Goal: Understand process/instructions

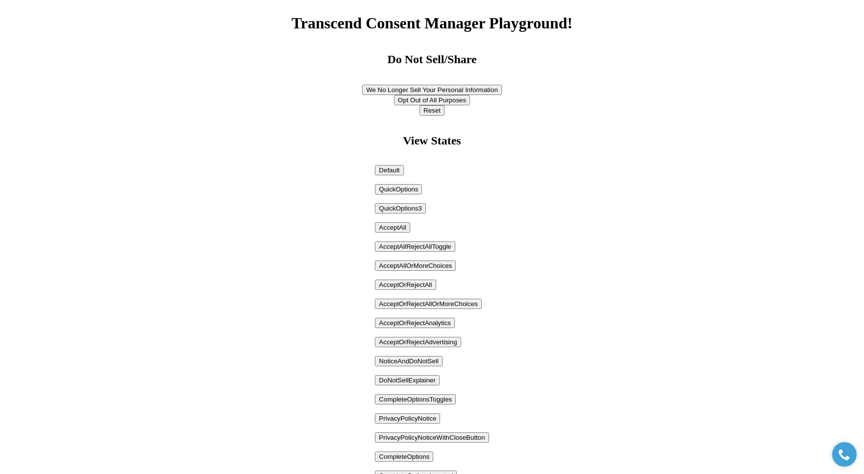
click at [407, 288] on button "AcceptOrRejectAll" at bounding box center [405, 285] width 61 height 10
click at [422, 263] on button "AcceptAllOrMoreChoices" at bounding box center [415, 266] width 81 height 10
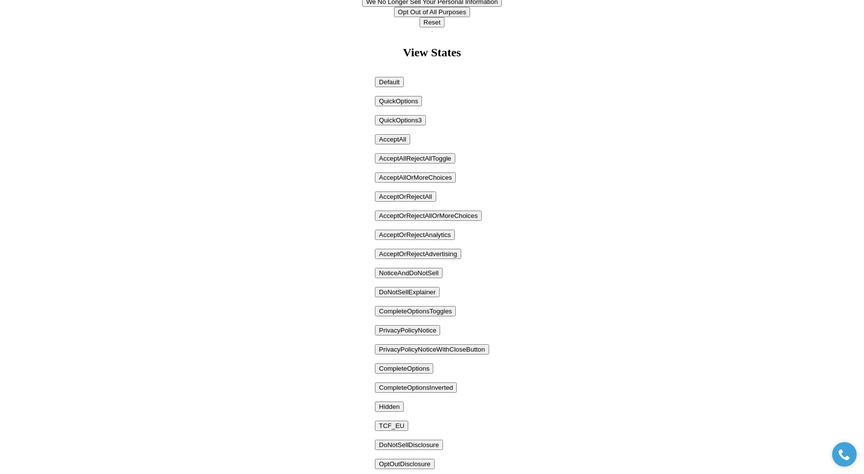
scroll to position [89, 0]
click at [426, 269] on button "NoticeAndDoNotSell" at bounding box center [409, 273] width 68 height 10
click at [423, 293] on button "DoNotSellExplainer" at bounding box center [407, 292] width 65 height 10
click at [402, 333] on button "PrivacyPolicyNotice" at bounding box center [407, 330] width 65 height 10
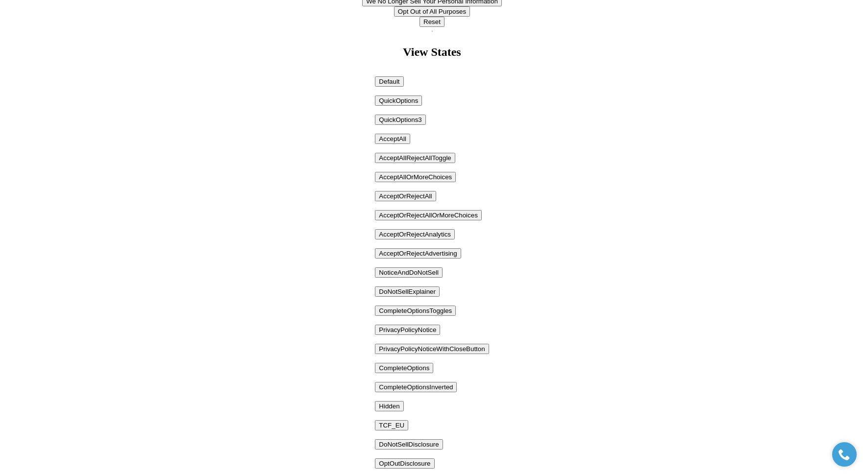
click at [416, 289] on button "DoNotSellExplainer" at bounding box center [407, 292] width 65 height 10
click at [417, 197] on button "AcceptOrRejectAll" at bounding box center [405, 196] width 61 height 10
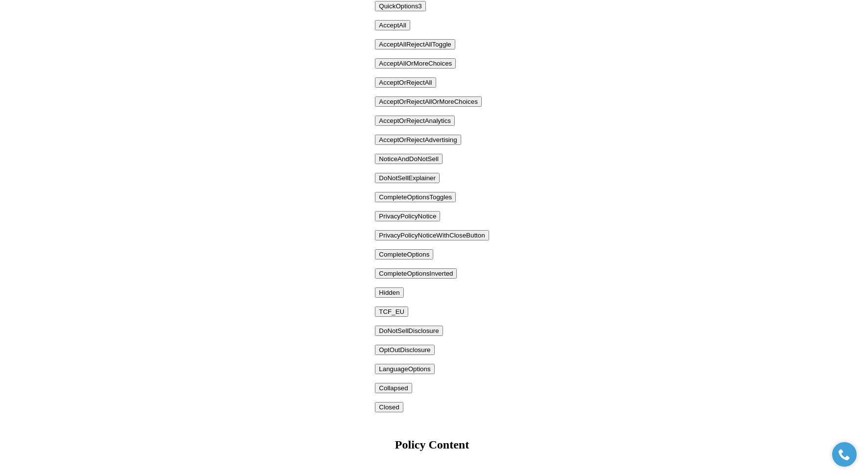
scroll to position [204, 0]
click at [296, 332] on body "Transcend Consent Manager Playground! Your Privacy Choices Do Not Sell/Share We…" at bounding box center [432, 136] width 856 height 669
click at [299, 75] on body "Transcend Consent Manager Playground! Your Privacy Choices Do Not Sell/Share We…" at bounding box center [432, 136] width 856 height 669
click at [583, 205] on body "Transcend Consent Manager Playground! Your Privacy Choices Do Not Sell/Share We…" at bounding box center [432, 136] width 856 height 669
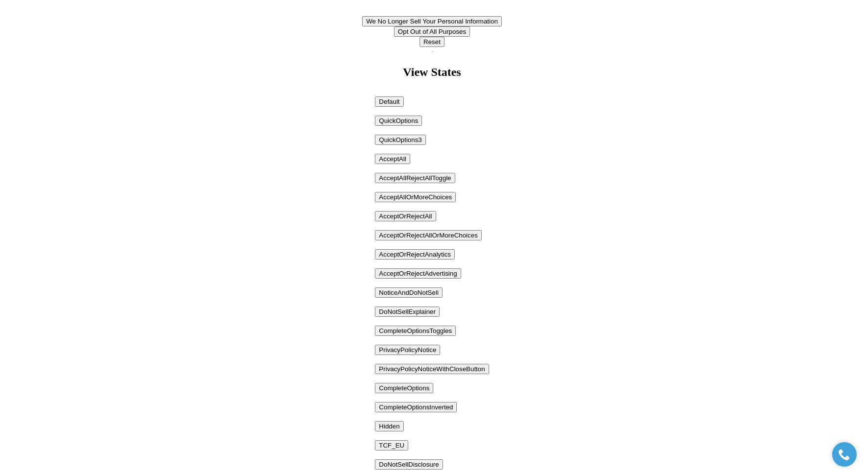
scroll to position [0, 0]
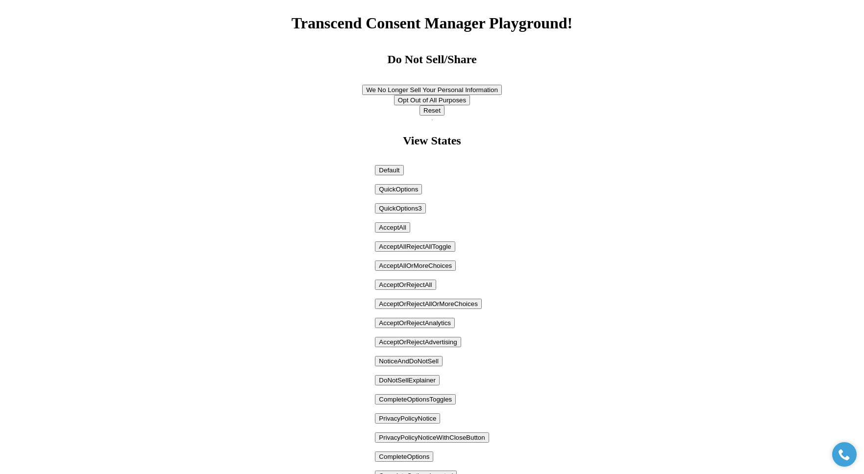
click at [264, 286] on body "Transcend Consent Manager Playground! Your Privacy Choices Do Not Sell/Share We…" at bounding box center [432, 338] width 856 height 669
click at [264, 287] on body "Transcend Consent Manager Playground! Your Privacy Choices Do Not Sell/Share We…" at bounding box center [432, 338] width 856 height 669
drag, startPoint x: 264, startPoint y: 287, endPoint x: 348, endPoint y: 347, distance: 103.2
click at [264, 287] on body "Transcend Consent Manager Playground! Your Privacy Choices Do Not Sell/Share We…" at bounding box center [432, 338] width 856 height 669
click at [684, 314] on body "Transcend Consent Manager Playground! Your Privacy Choices Do Not Sell/Share We…" at bounding box center [432, 338] width 856 height 669
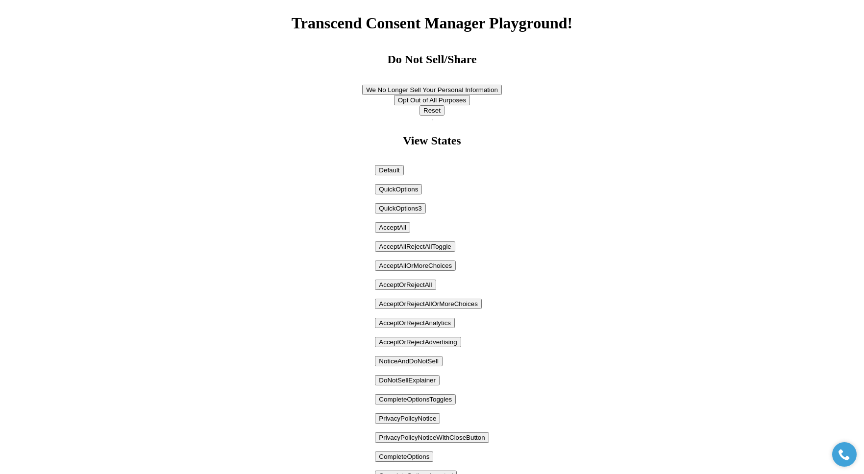
click at [740, 202] on body "Transcend Consent Manager Playground! Your Privacy Choices Do Not Sell/Share We…" at bounding box center [432, 338] width 856 height 669
drag, startPoint x: 473, startPoint y: 406, endPoint x: 462, endPoint y: 402, distance: 12.1
click at [426, 339] on button "AcceptOrRejectAdvertising" at bounding box center [418, 342] width 86 height 10
